Goal: Check status

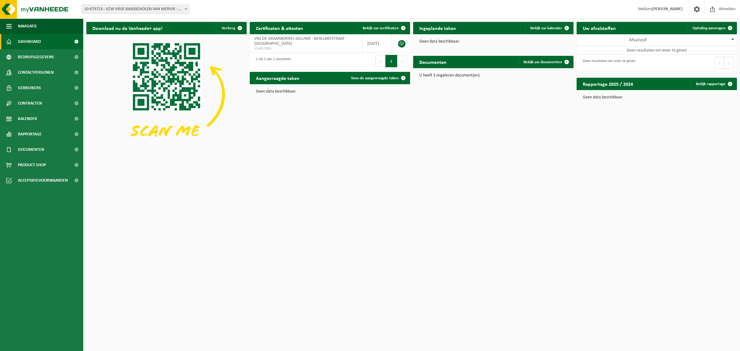
click at [100, 12] on span "10-879713 - VZW VRIJE BASISSCHOLEN VAN WERVIK - WERVIK" at bounding box center [135, 9] width 107 height 9
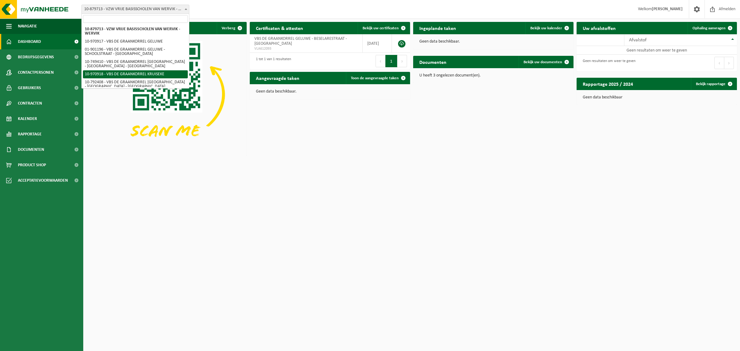
select select "155434"
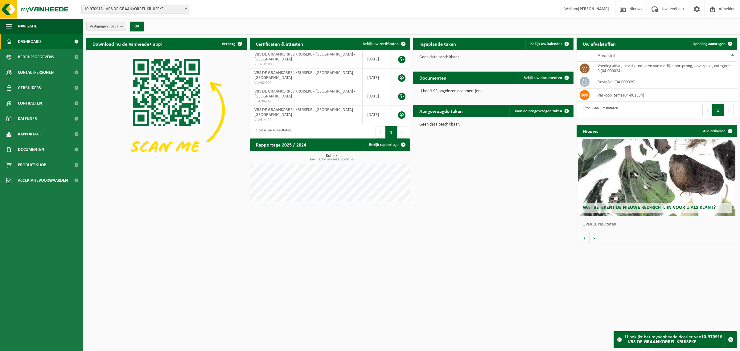
click at [135, 11] on span "10-970918 - VBS DE GRAANKORREL KRUISEKE" at bounding box center [135, 9] width 107 height 9
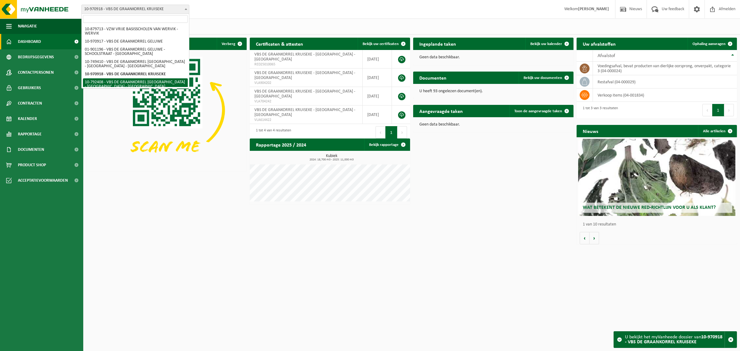
select select "30531"
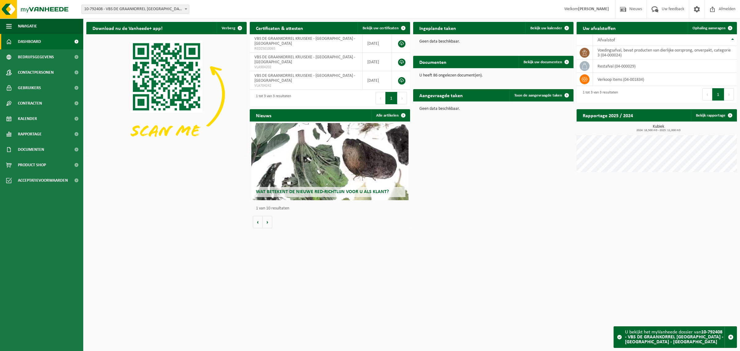
click at [145, 10] on span "10-792408 - VBS DE GRAANKORREL [GEOGRAPHIC_DATA] - [GEOGRAPHIC_DATA] - [GEOGRAP…" at bounding box center [135, 9] width 107 height 9
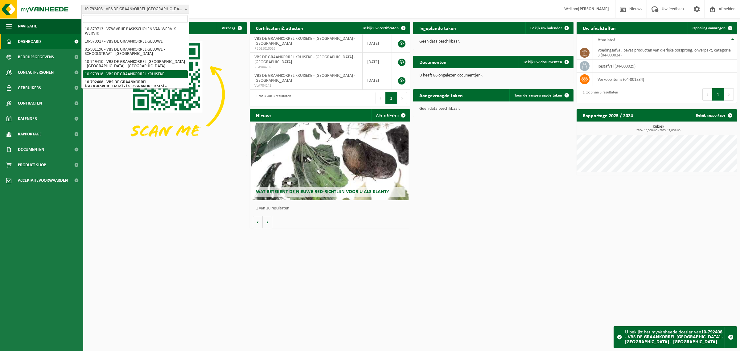
scroll to position [39, 0]
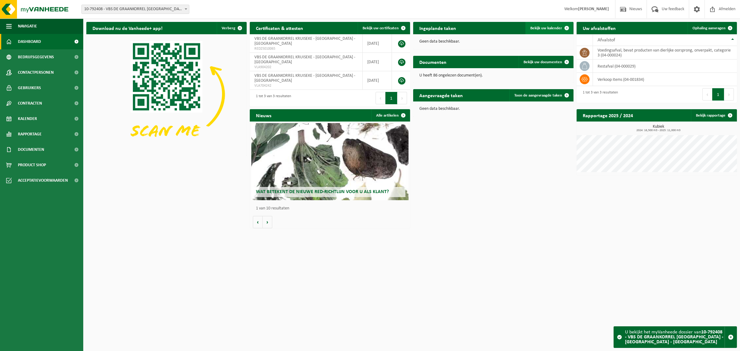
click at [554, 30] on span "Bekijk uw kalender" at bounding box center [546, 28] width 32 height 4
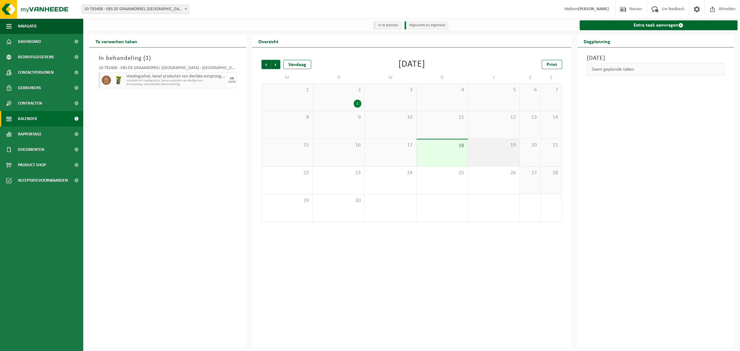
click at [490, 149] on div "19" at bounding box center [493, 152] width 51 height 27
